Goal: Task Accomplishment & Management: Manage account settings

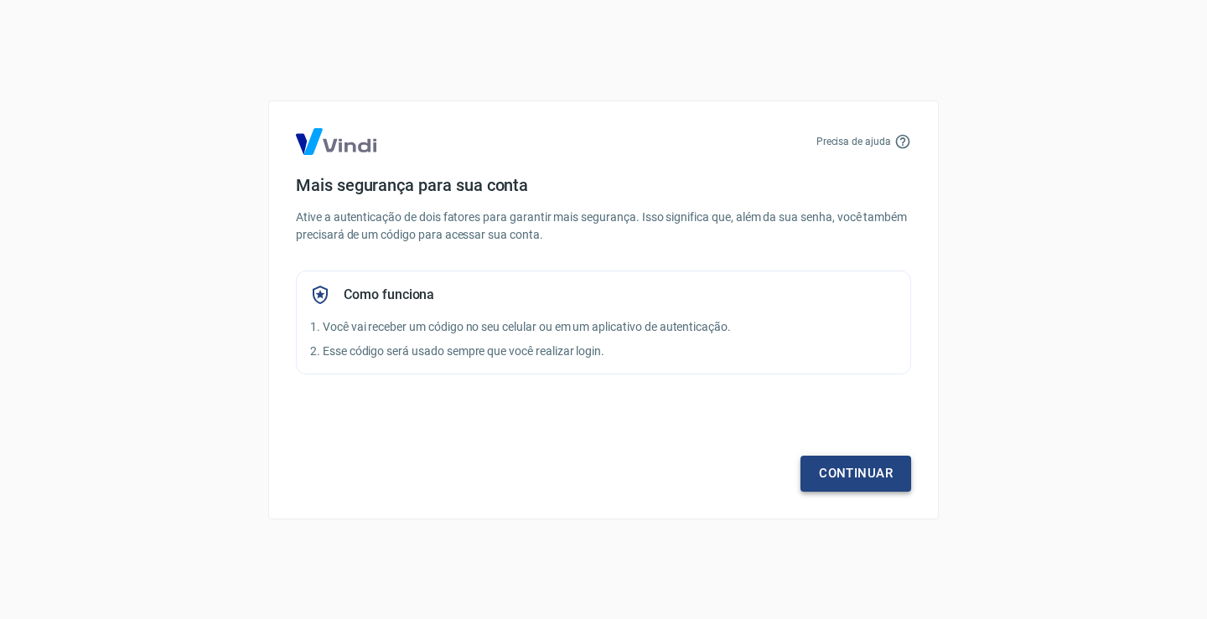
click at [845, 471] on link "Continuar" at bounding box center [855, 473] width 111 height 35
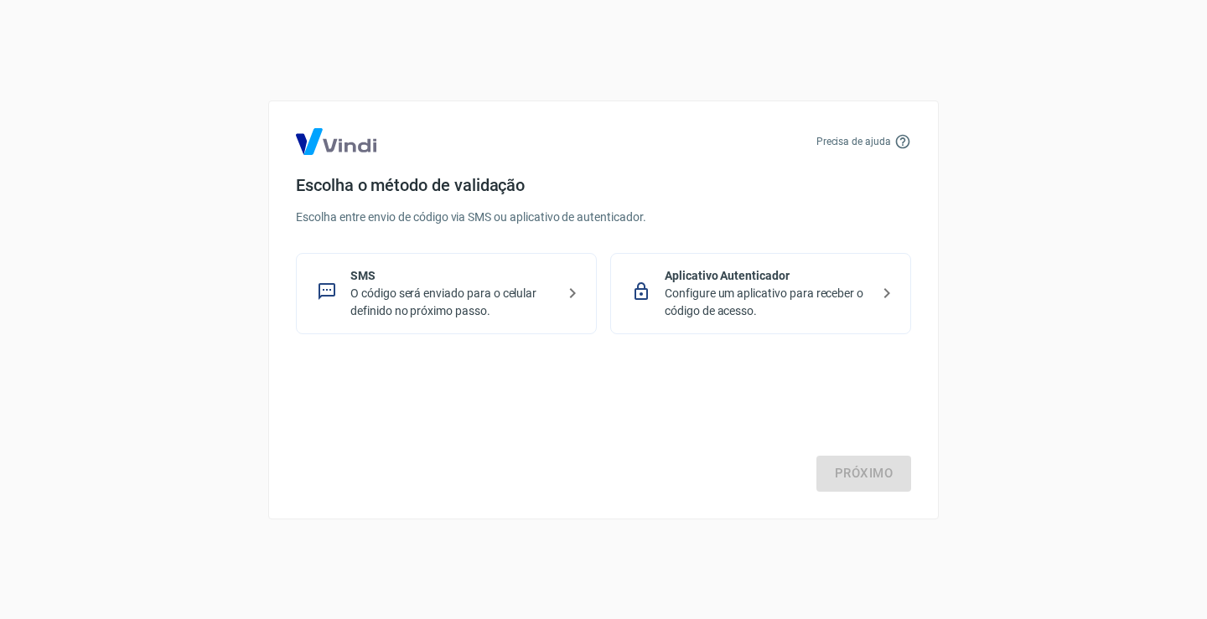
click at [494, 276] on p "SMS" at bounding box center [452, 276] width 205 height 18
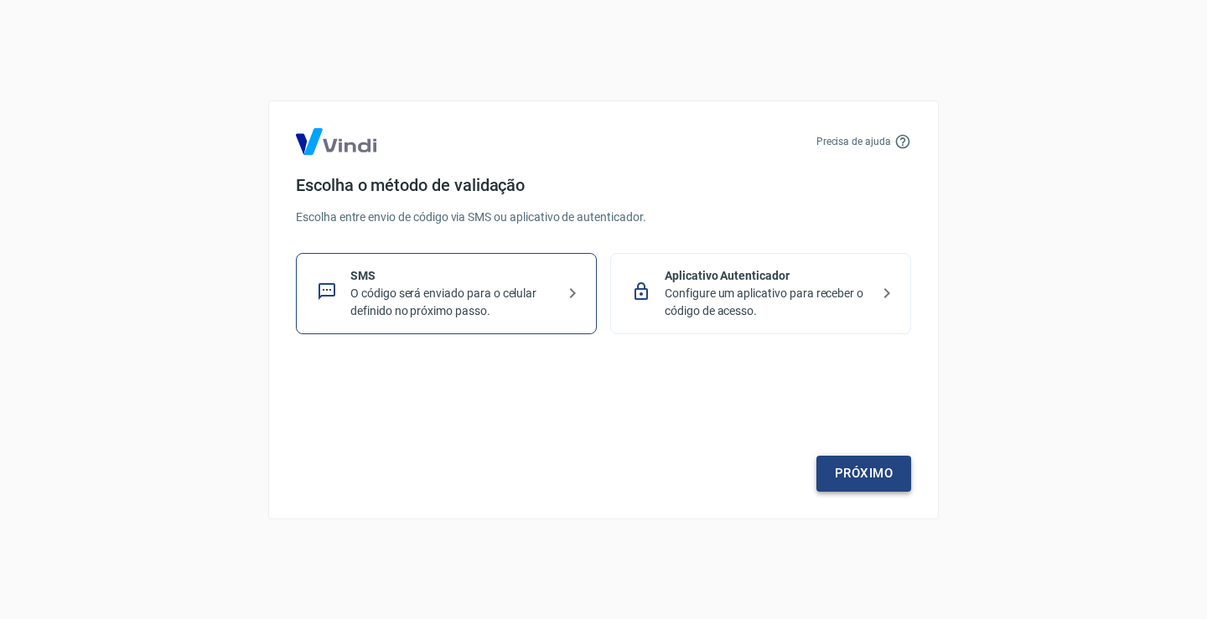
click at [885, 471] on link "Próximo" at bounding box center [863, 473] width 95 height 35
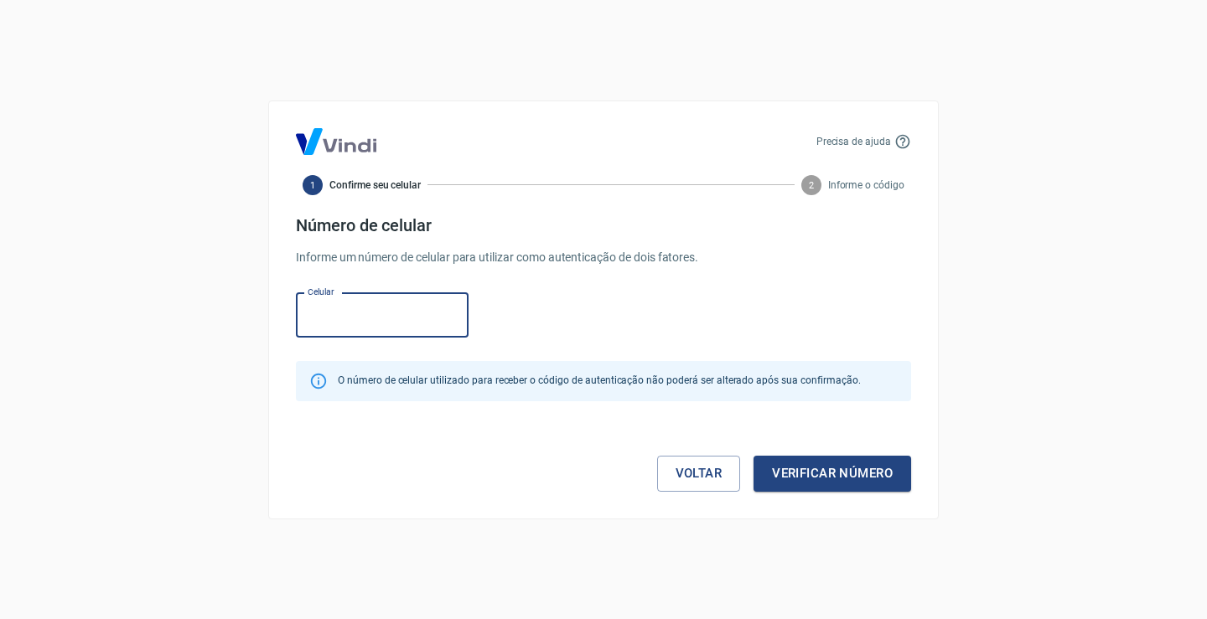
click at [383, 320] on input "Celular" at bounding box center [382, 315] width 173 height 44
type input "(21) 99614-3760"
click at [780, 479] on button "Verificar número" at bounding box center [832, 473] width 158 height 35
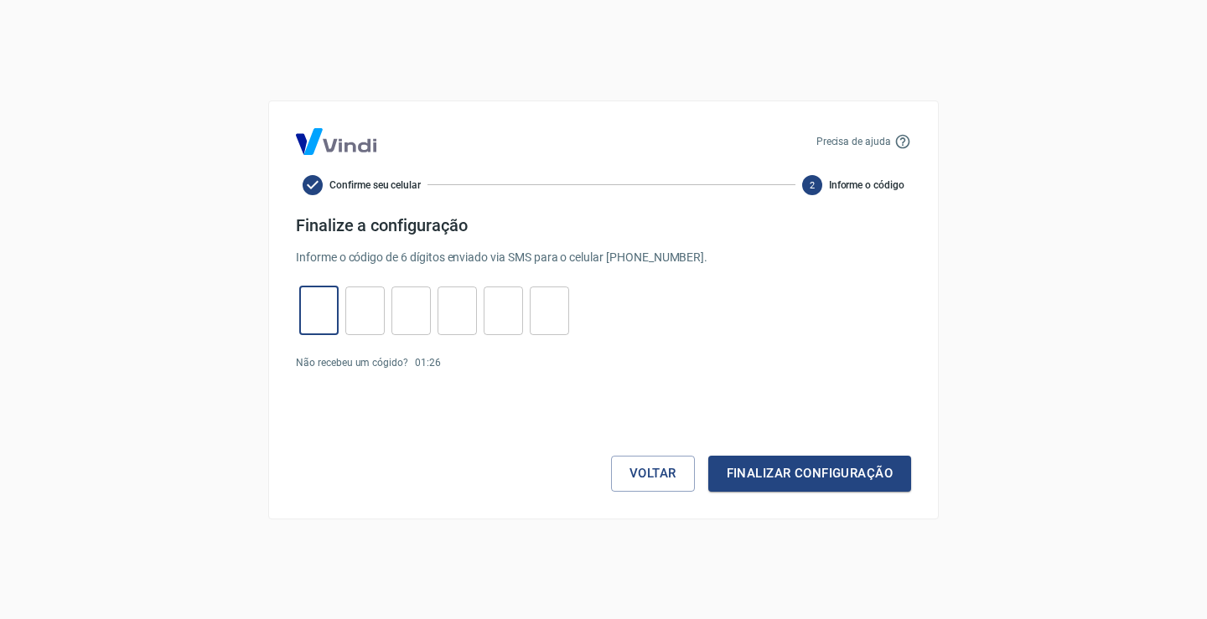
click at [313, 323] on input "tel" at bounding box center [318, 310] width 39 height 36
type input "7"
type input "4"
type input "6"
type input "5"
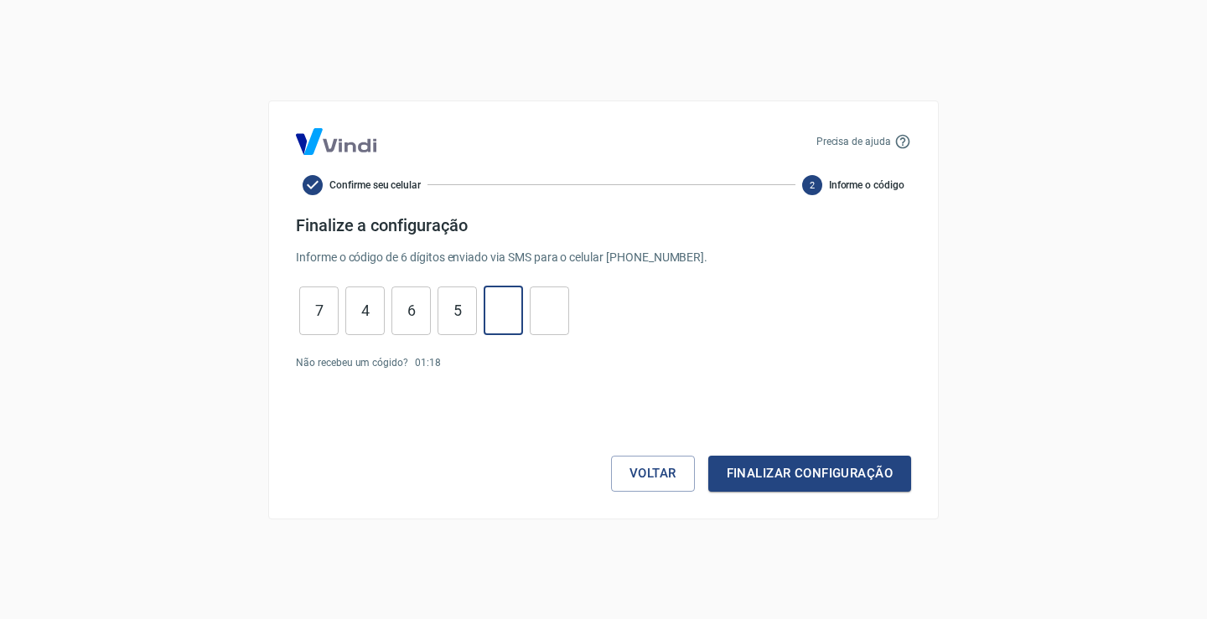
type input "7"
type input "5"
click at [862, 480] on button "Finalizar configuração" at bounding box center [809, 473] width 203 height 35
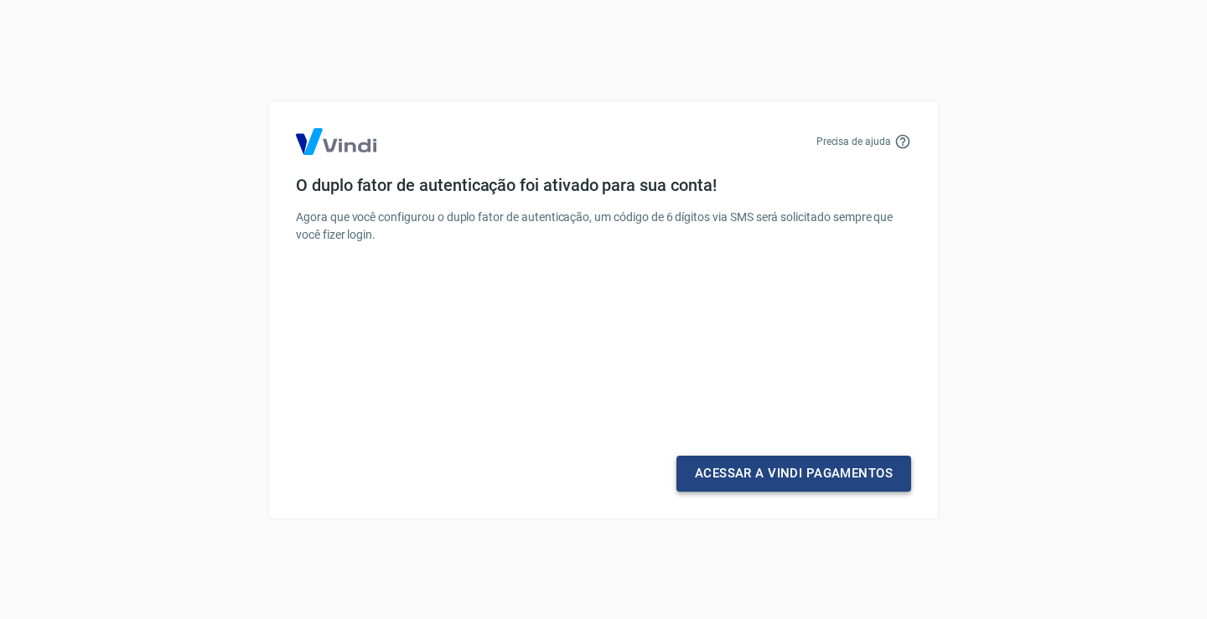
click at [809, 465] on link "Acessar a Vindi Pagamentos" at bounding box center [793, 473] width 235 height 35
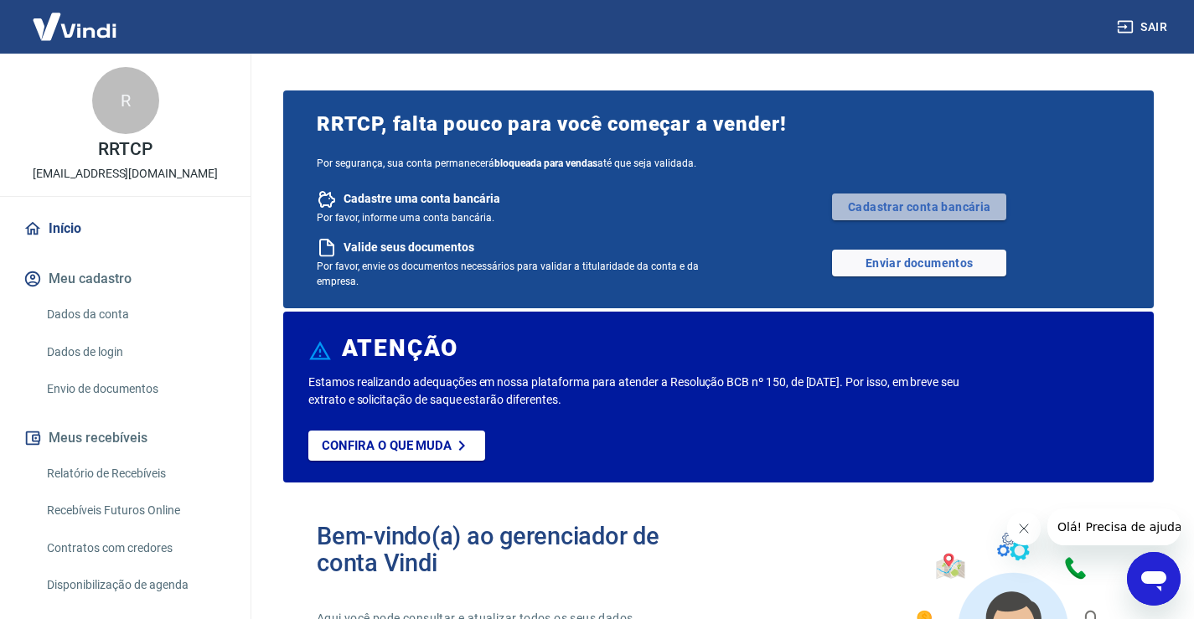
click at [931, 205] on link "Cadastrar conta bancária" at bounding box center [919, 207] width 174 height 27
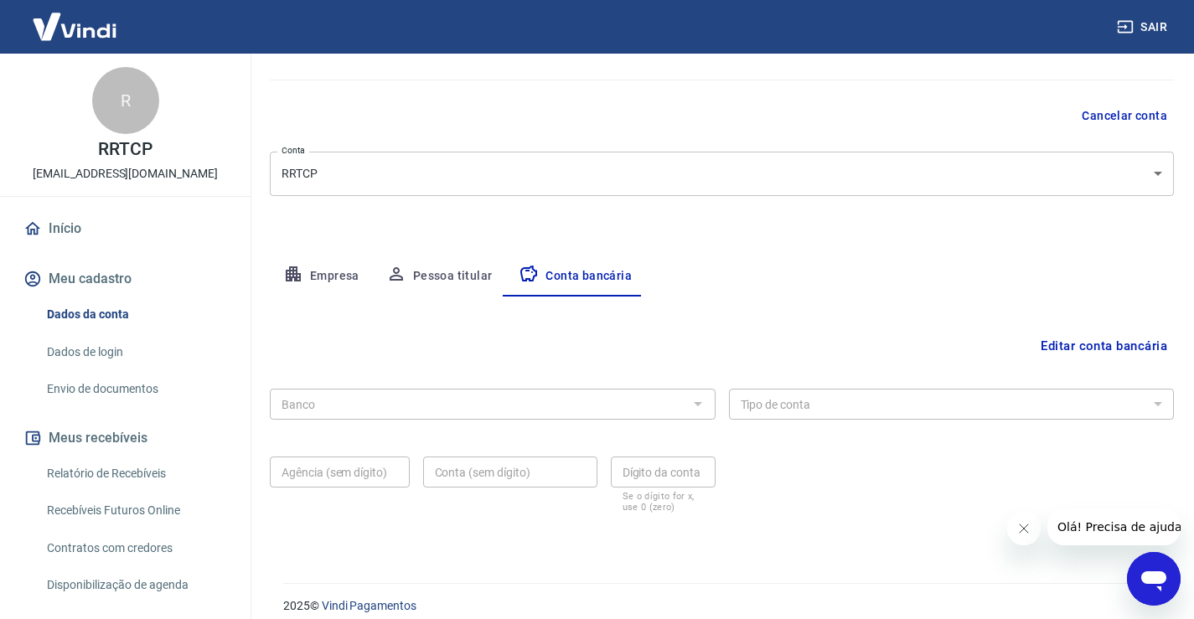
scroll to position [144, 0]
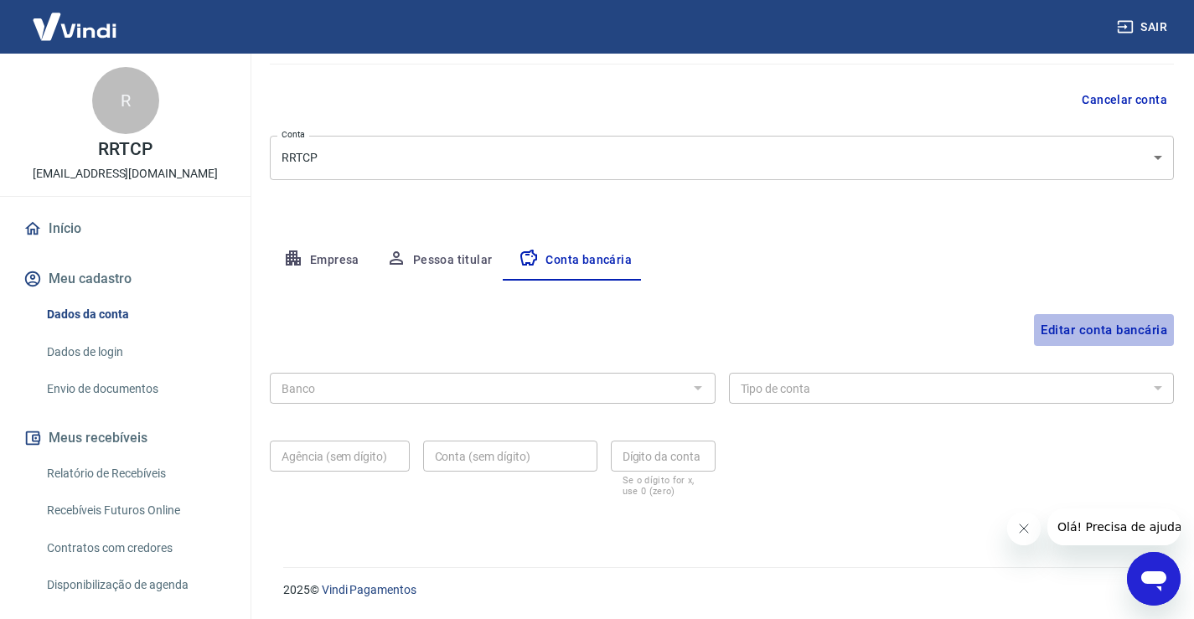
click at [1102, 333] on button "Editar conta bancária" at bounding box center [1104, 330] width 140 height 32
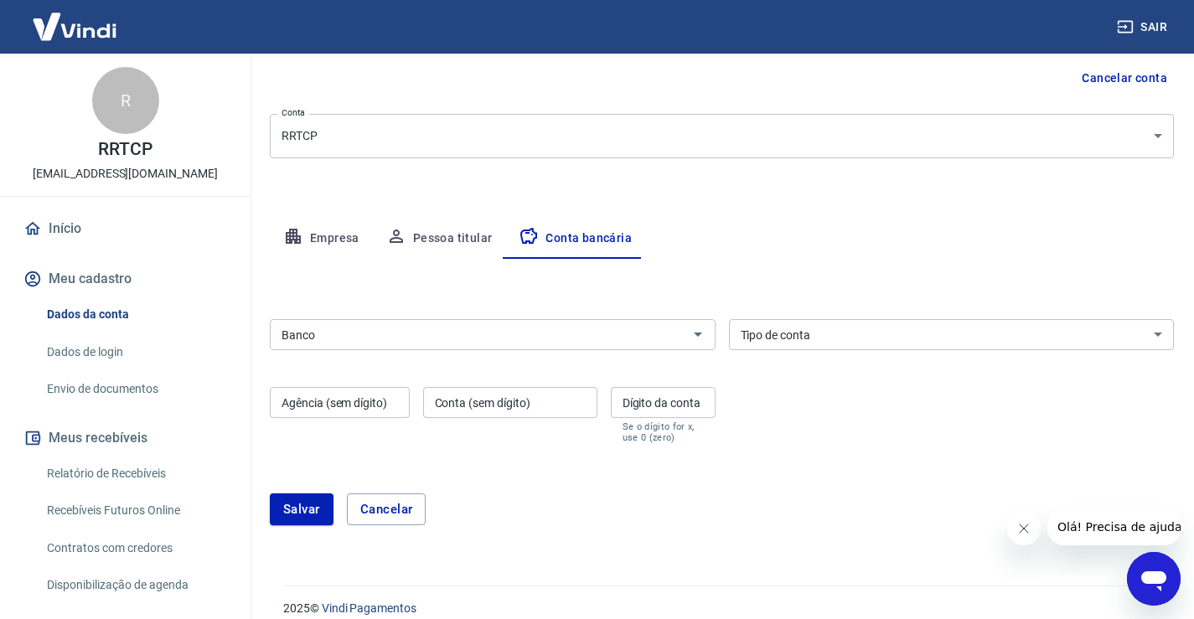
scroll to position [184, 0]
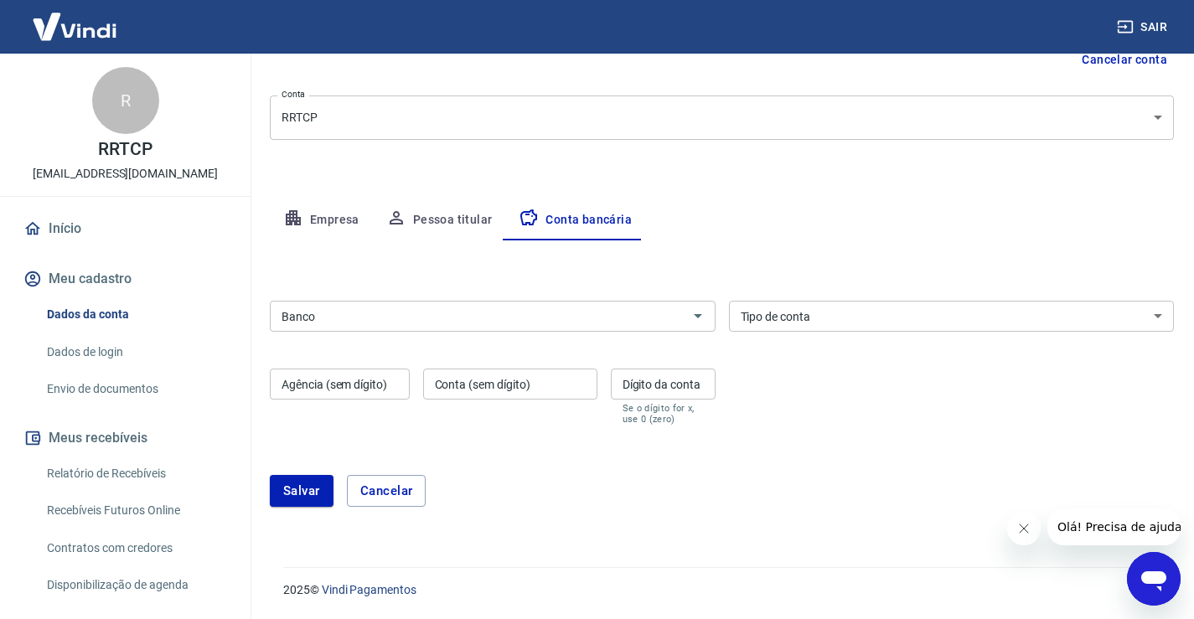
click at [405, 312] on input "Banco" at bounding box center [479, 316] width 408 height 21
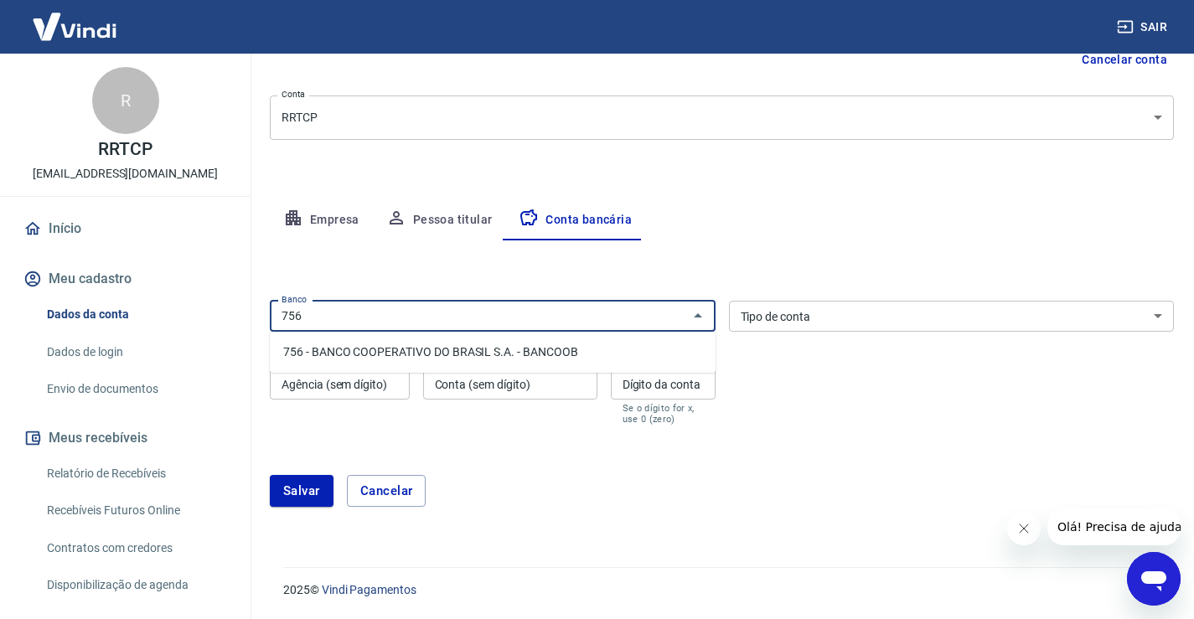
click at [419, 352] on li "756 - BANCO COOPERATIVO DO BRASIL S.A. - BANCOOB" at bounding box center [493, 353] width 446 height 28
type input "756 - BANCO COOPERATIVO DO BRASIL S.A. - BANCOOB"
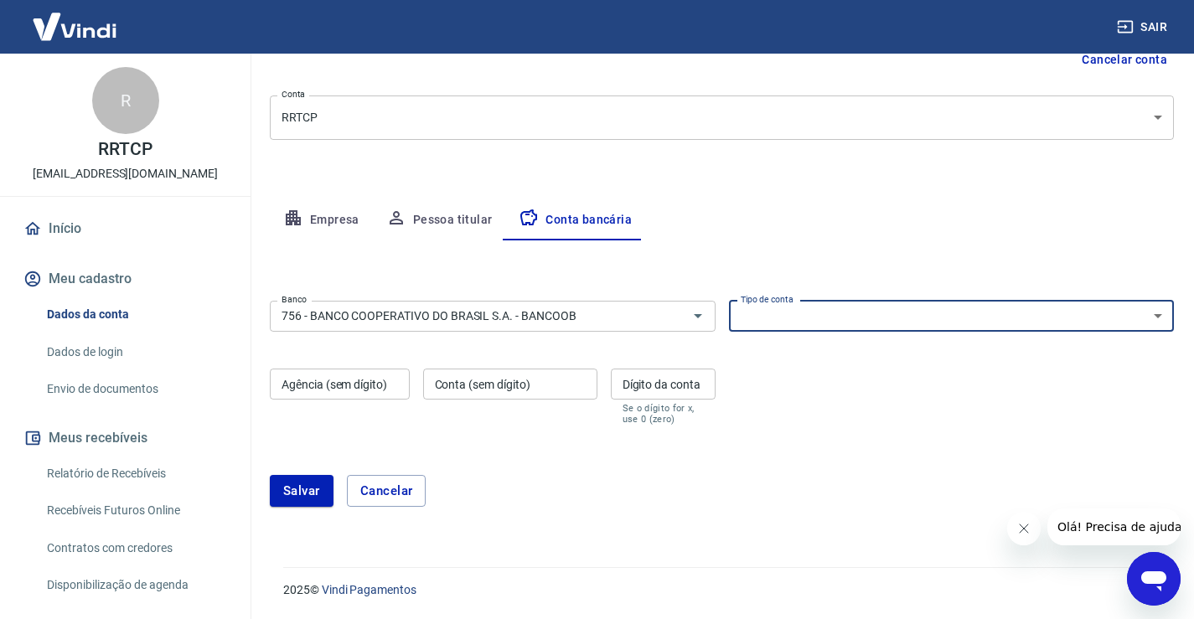
click at [887, 304] on select "Conta Corrente Conta Poupança" at bounding box center [952, 316] width 446 height 31
select select "1"
click at [729, 301] on select "Conta Corrente Conta Poupança" at bounding box center [952, 316] width 446 height 31
click at [295, 381] on input "Agência (sem dígito)" at bounding box center [340, 384] width 140 height 31
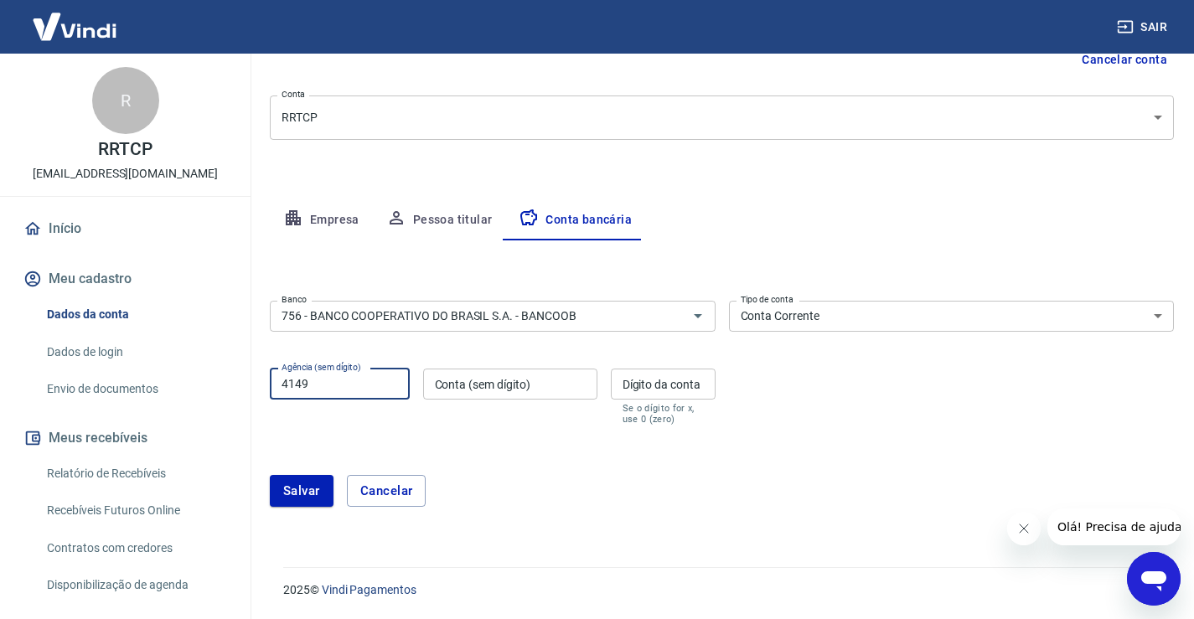
type input "4149"
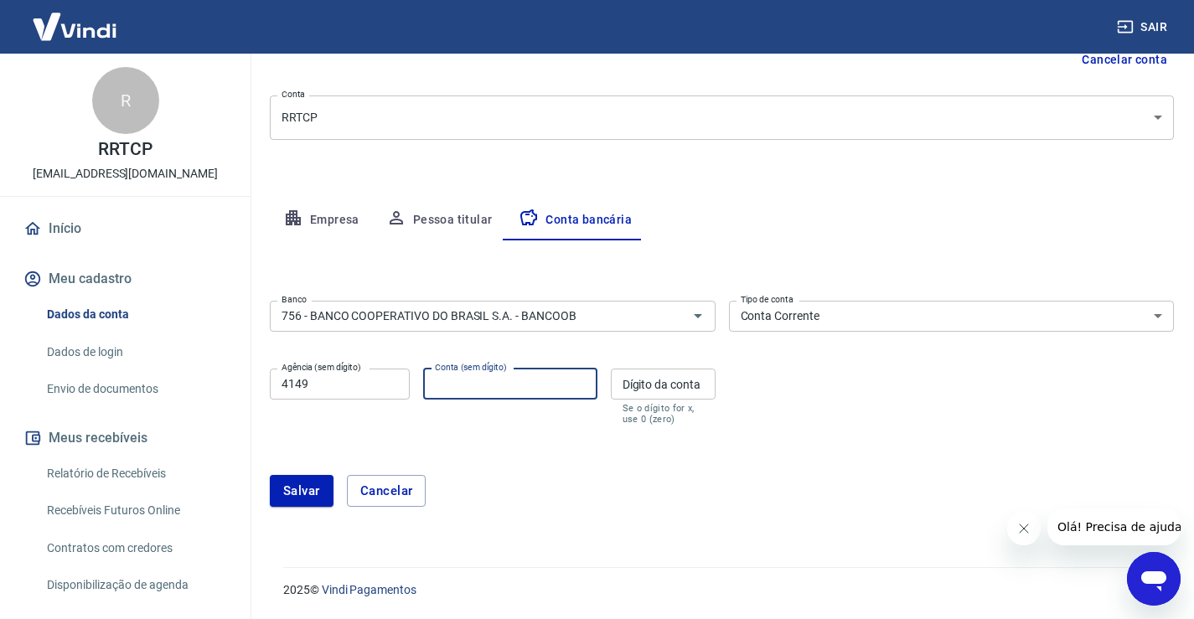
click at [498, 392] on input "Conta (sem dígito)" at bounding box center [510, 384] width 174 height 31
type input "39183"
click at [710, 377] on input "Dígito da conta" at bounding box center [663, 384] width 105 height 31
type input "2"
click at [778, 464] on div "[PERSON_NAME]" at bounding box center [722, 491] width 904 height 72
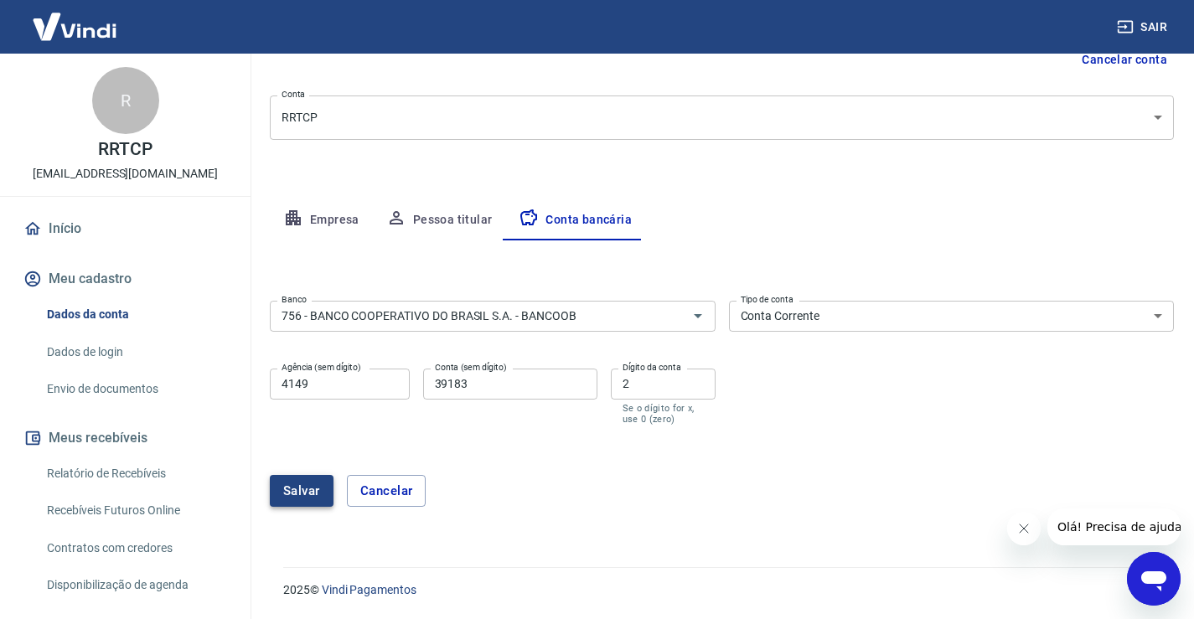
click at [307, 488] on button "Salvar" at bounding box center [302, 491] width 64 height 32
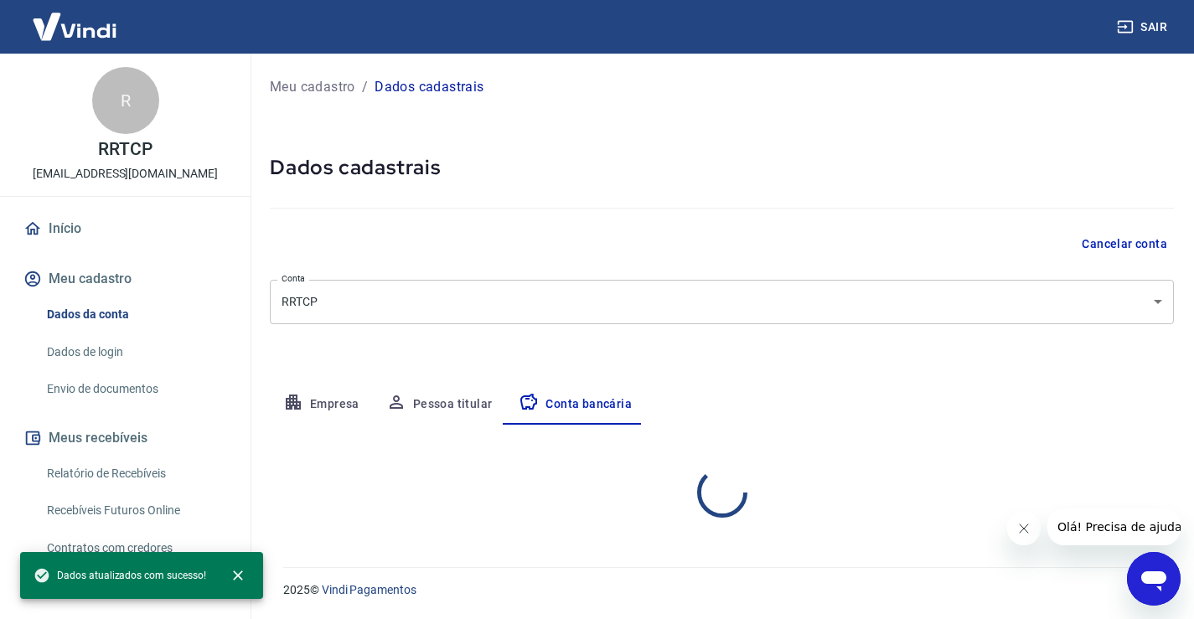
scroll to position [0, 0]
select select "1"
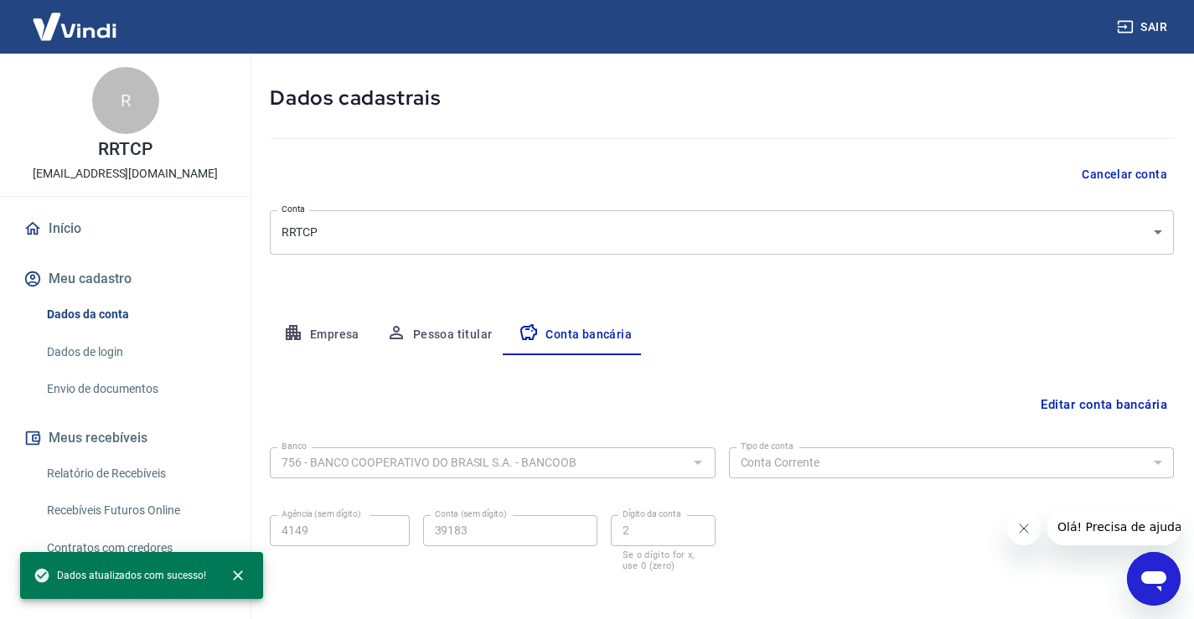
scroll to position [144, 0]
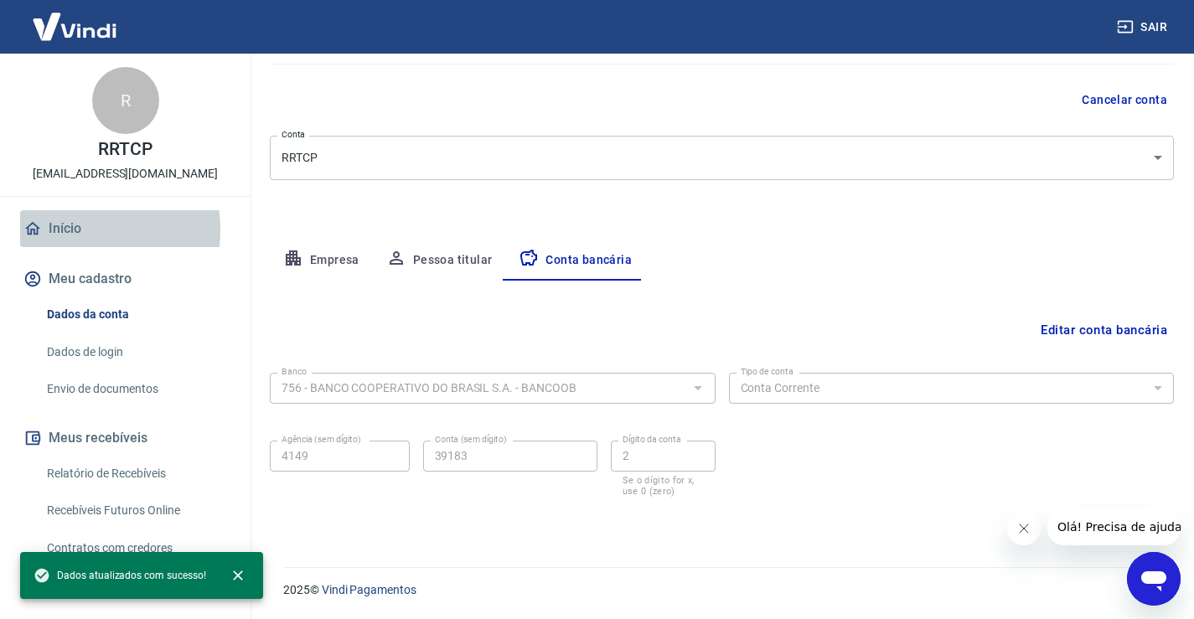
click at [68, 230] on link "Início" at bounding box center [125, 228] width 210 height 37
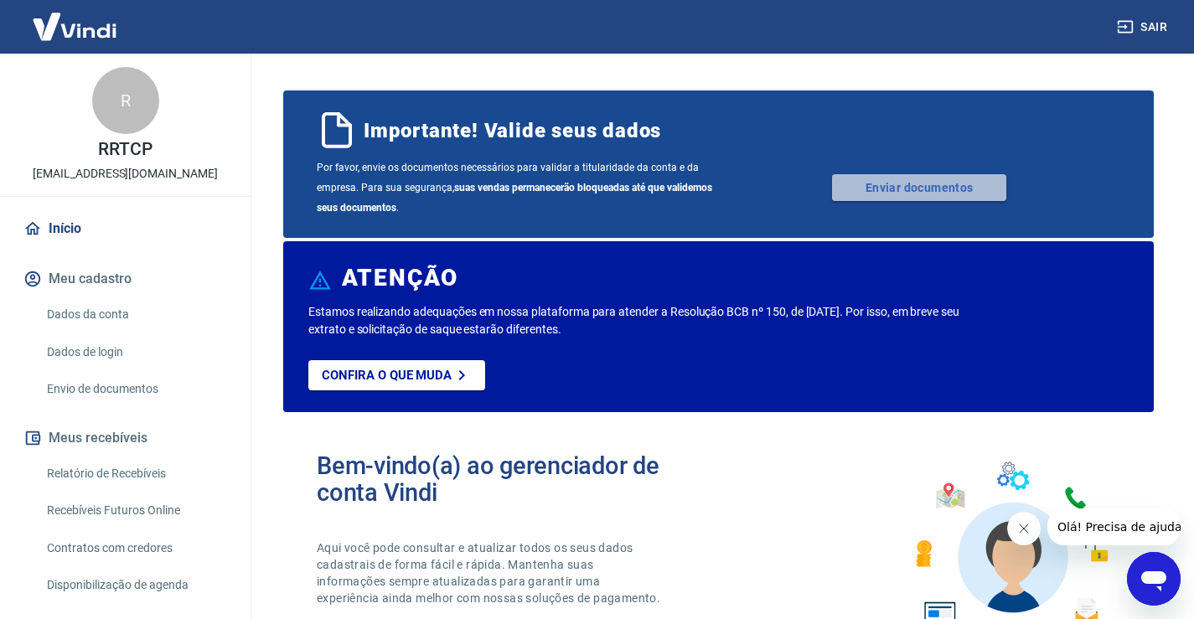
click at [905, 187] on link "Enviar documentos" at bounding box center [919, 187] width 174 height 27
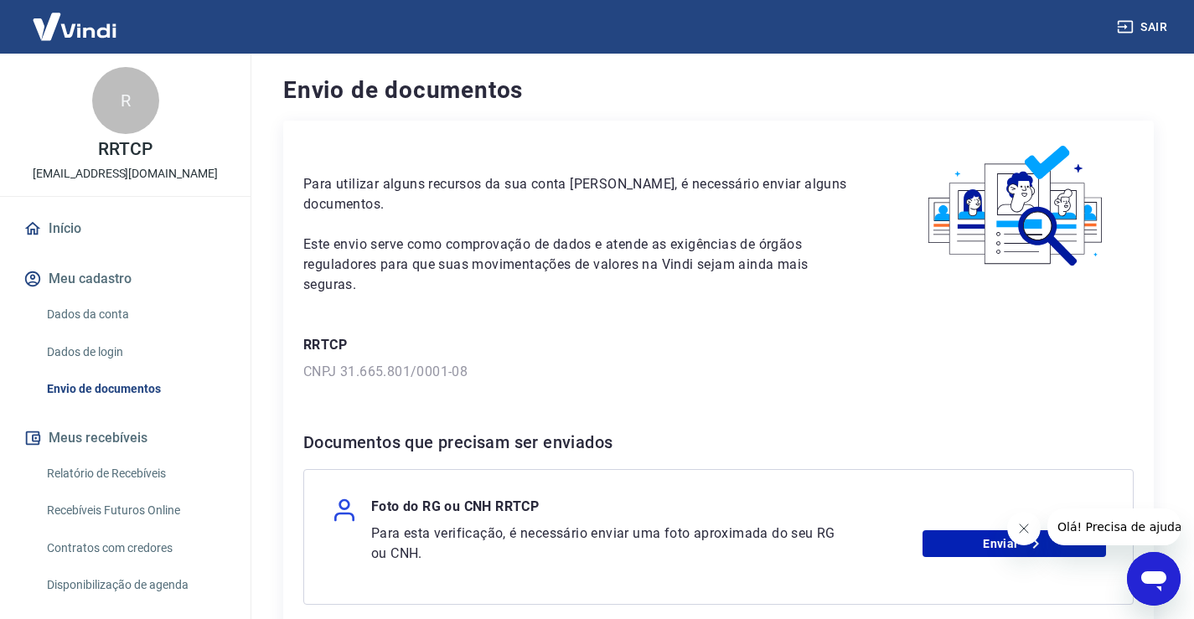
click at [108, 216] on link "Início" at bounding box center [125, 228] width 210 height 37
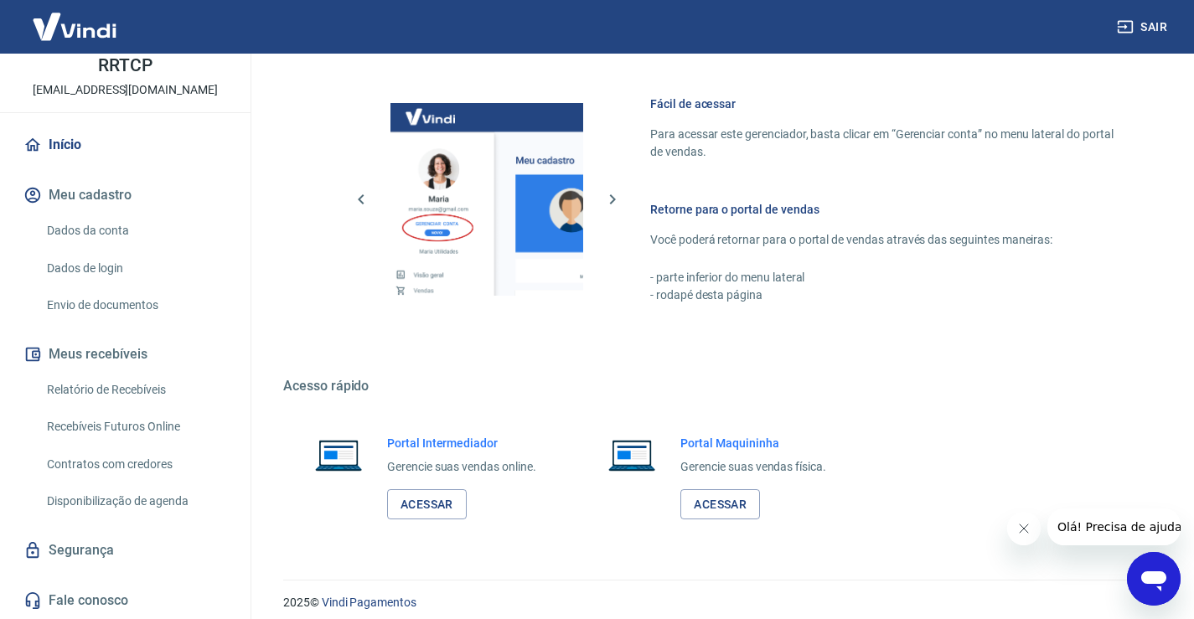
scroll to position [1045, 0]
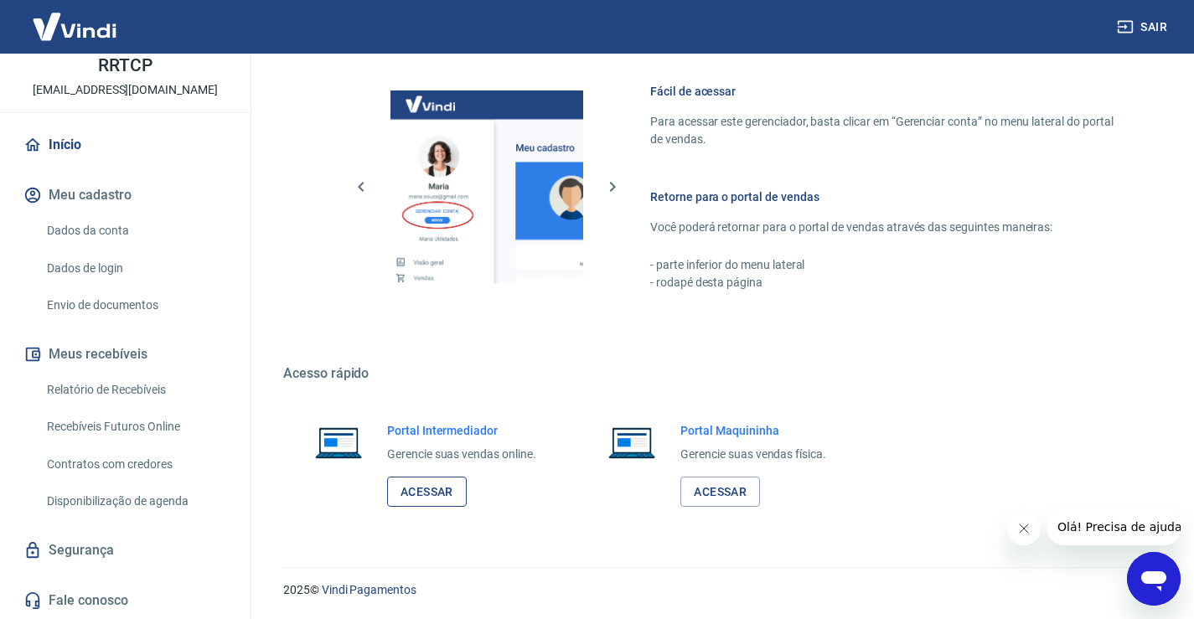
click at [431, 492] on link "Acessar" at bounding box center [427, 492] width 80 height 31
